Goal: Information Seeking & Learning: Check status

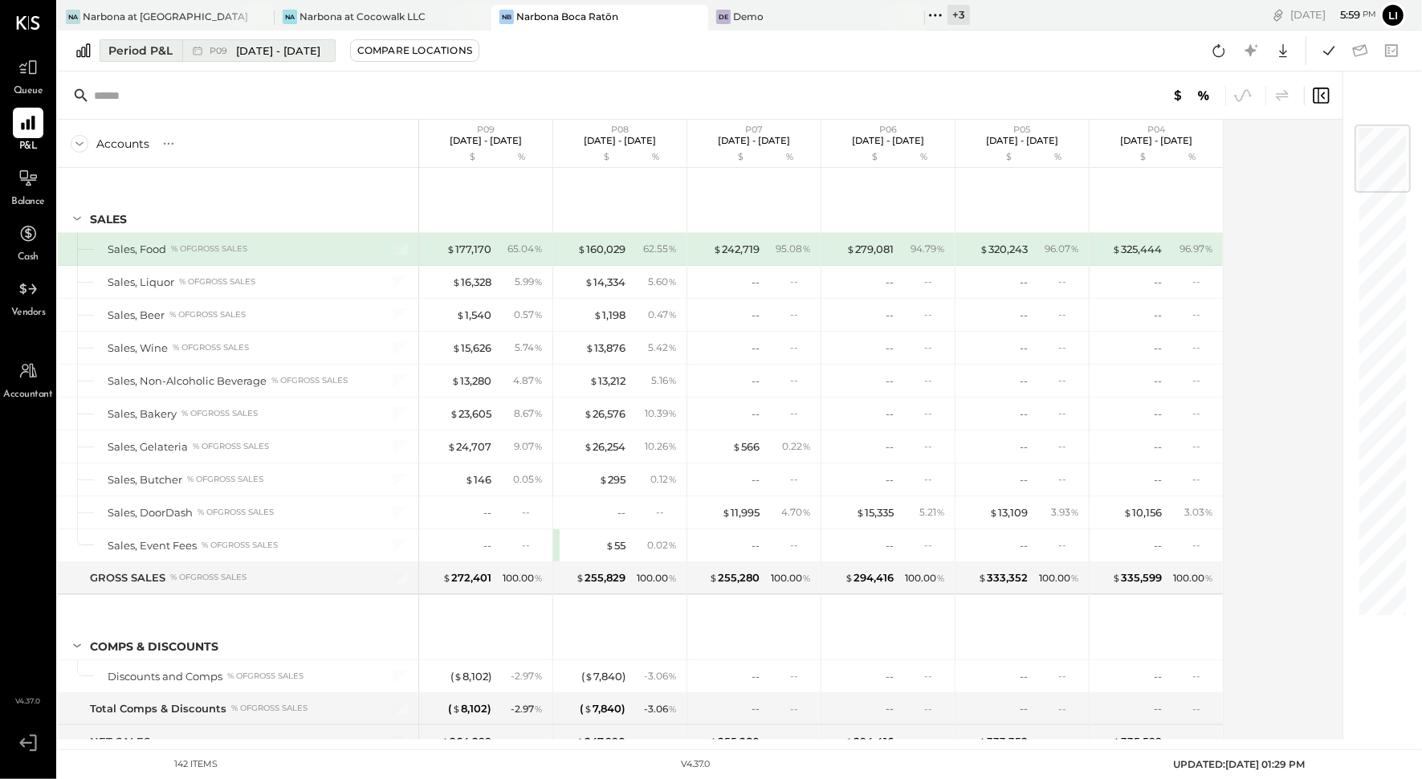
click at [239, 53] on span "[DATE] - [DATE]" at bounding box center [278, 50] width 84 height 15
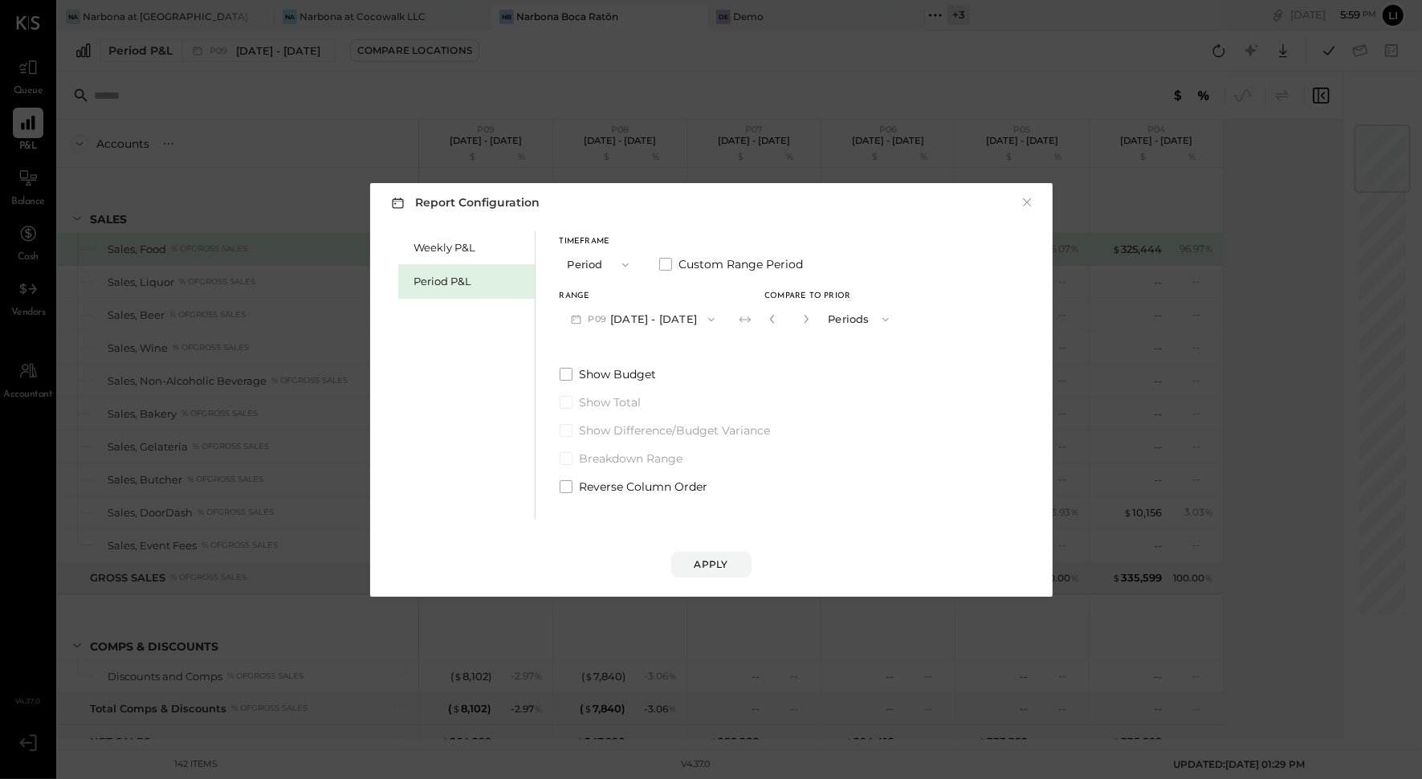
click at [812, 324] on button "button" at bounding box center [805, 319] width 13 height 18
type input "*"
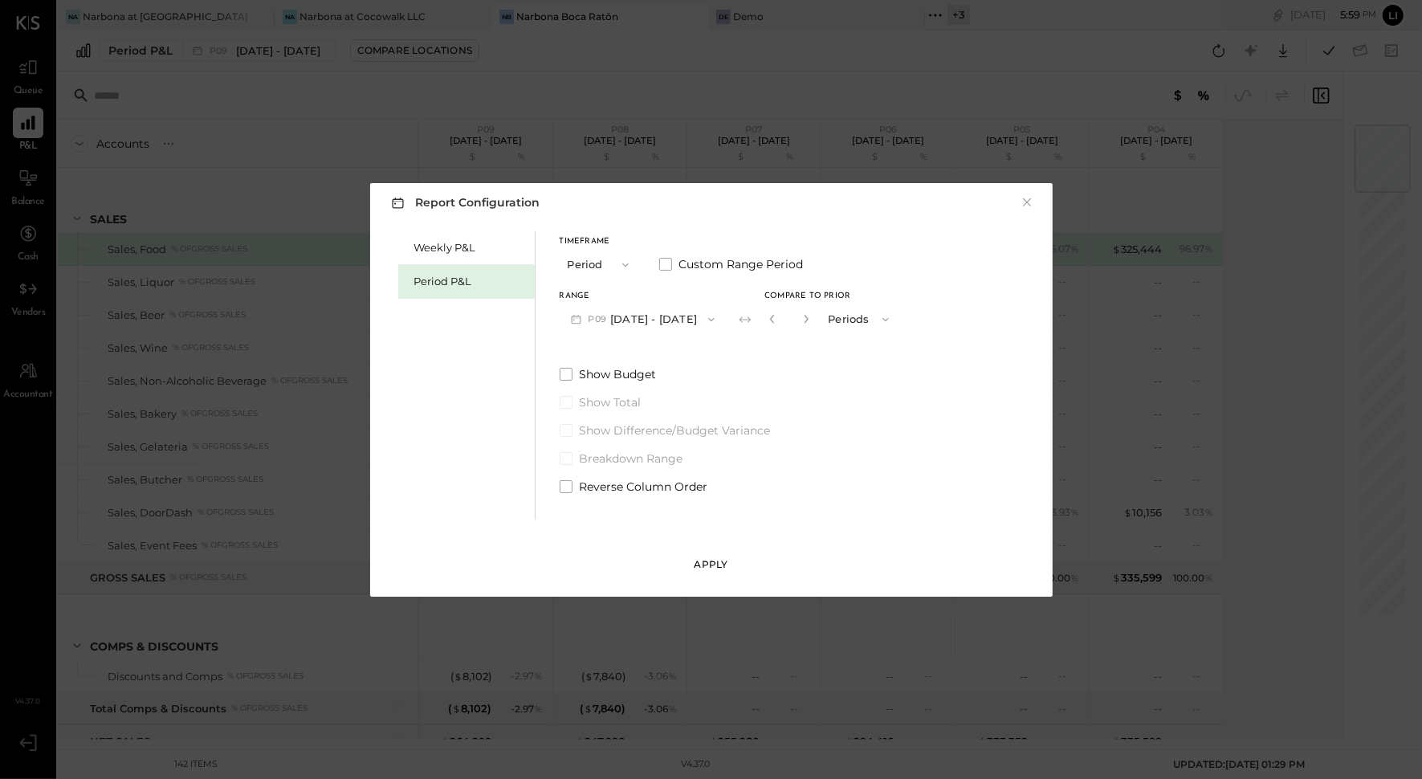
click at [738, 559] on button "Apply" at bounding box center [711, 564] width 80 height 26
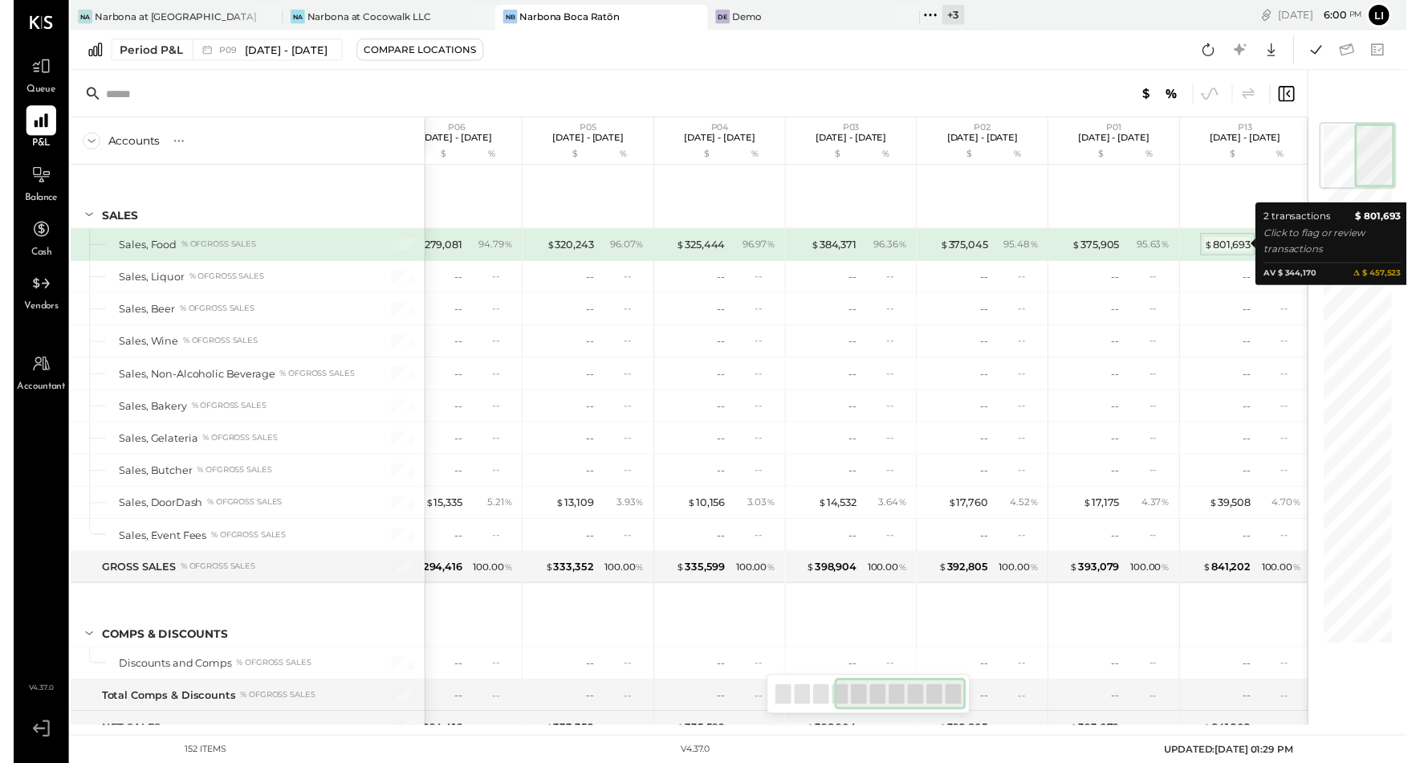
click at [1237, 247] on div "$ 801,693" at bounding box center [1237, 249] width 47 height 15
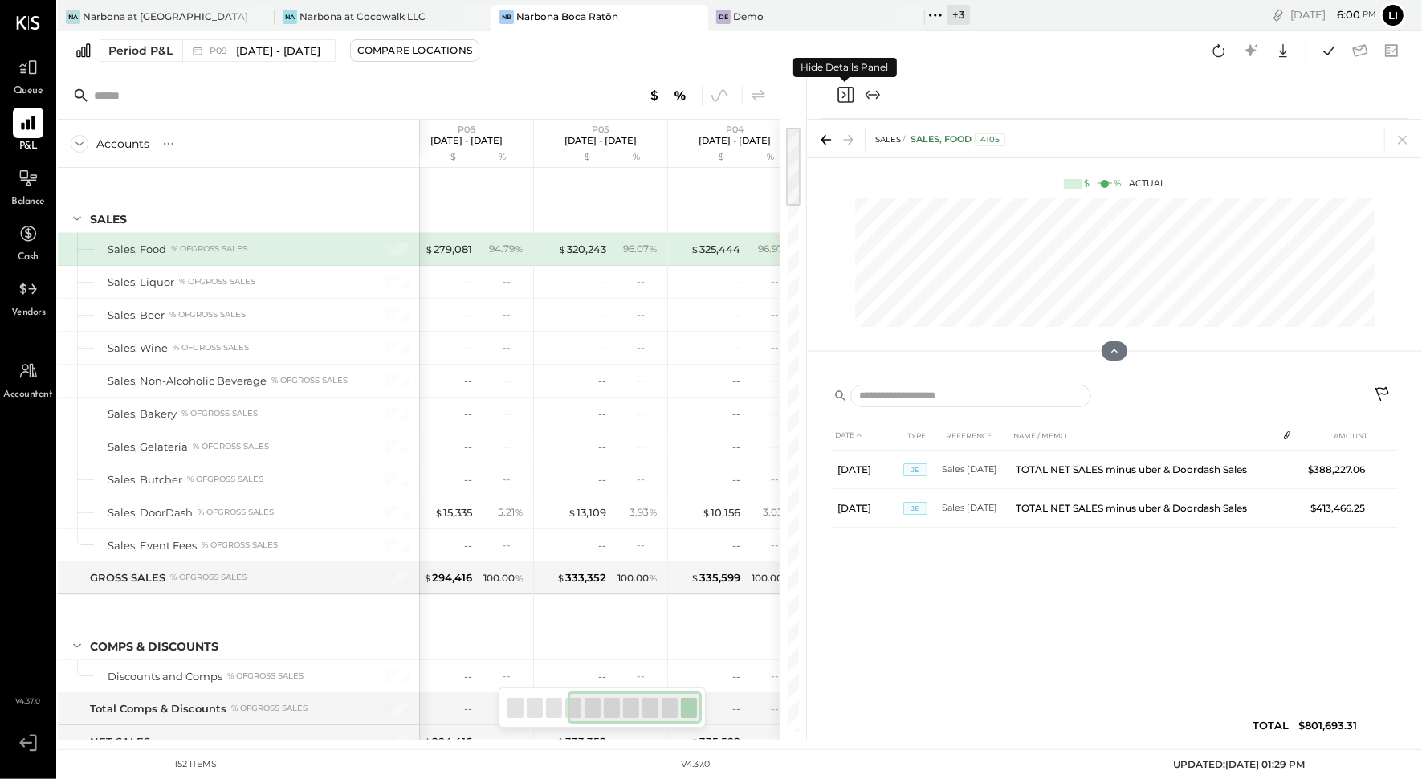
click at [844, 96] on icon "Close panel" at bounding box center [844, 95] width 4 height 7
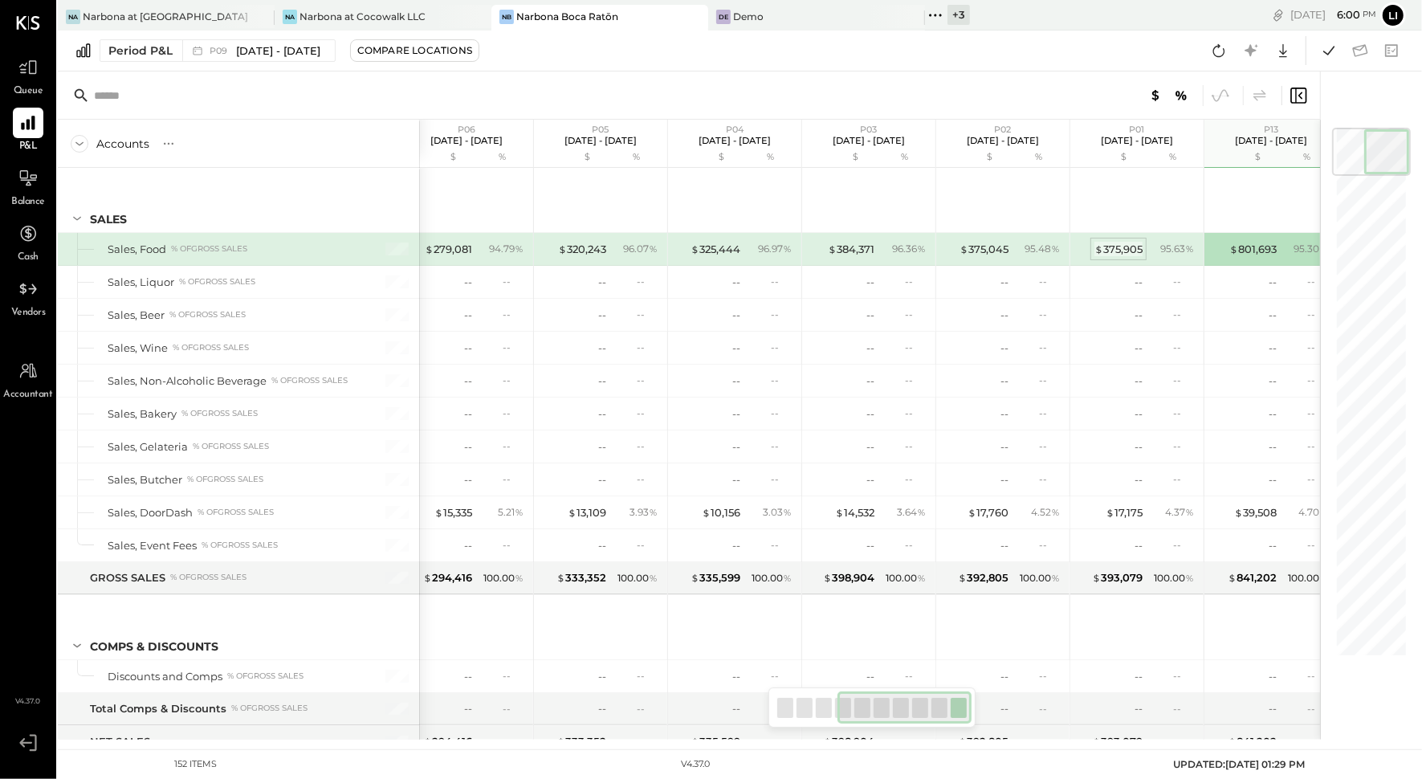
click at [1119, 245] on div "$ 375,905" at bounding box center [1118, 249] width 48 height 15
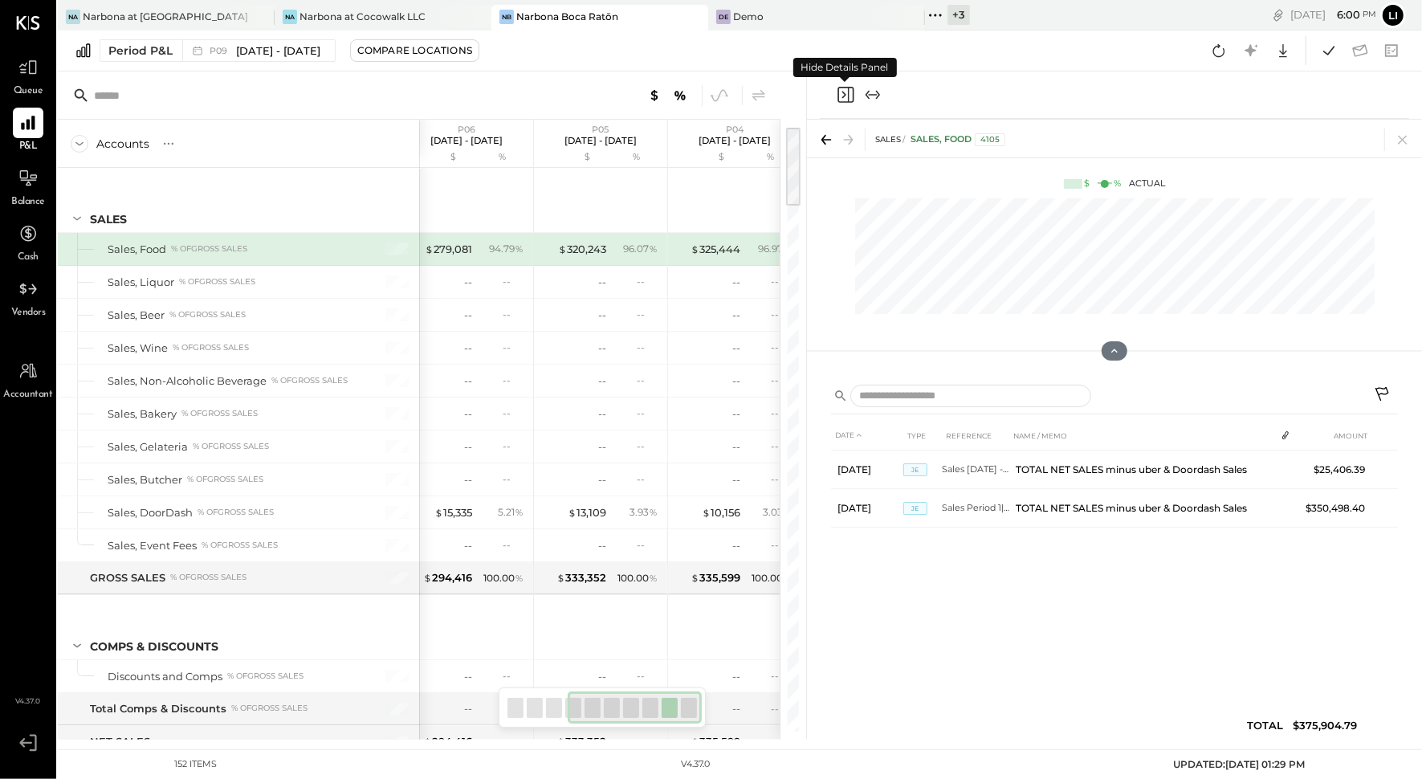
click at [843, 100] on icon "Close panel" at bounding box center [845, 94] width 19 height 19
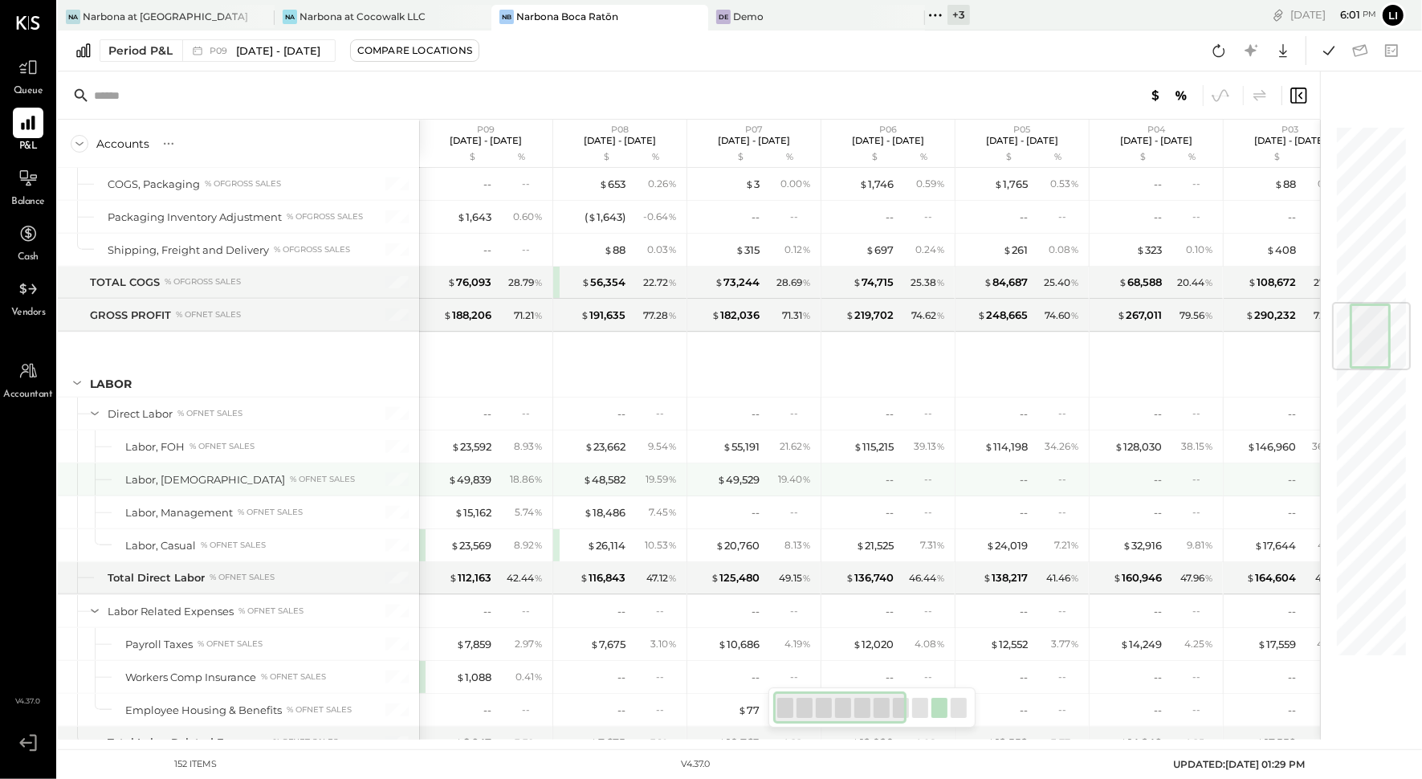
scroll to position [0, 1]
